Goal: Information Seeking & Learning: Learn about a topic

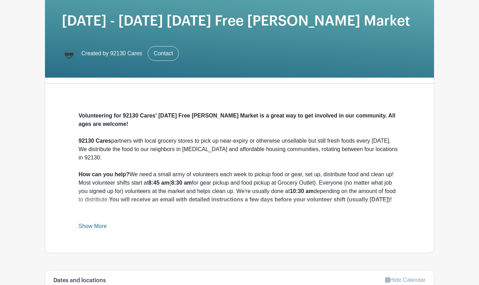
scroll to position [112, 0]
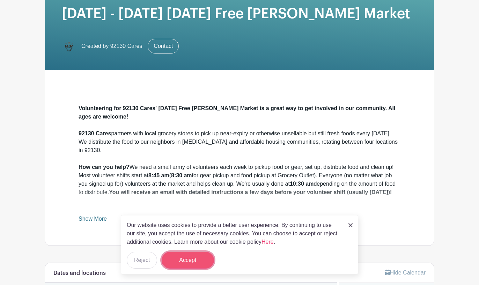
click at [197, 259] on button "Accept" at bounding box center [188, 259] width 52 height 17
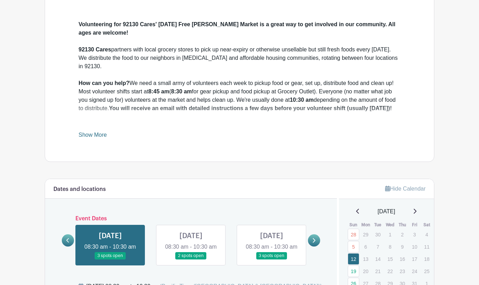
scroll to position [200, 0]
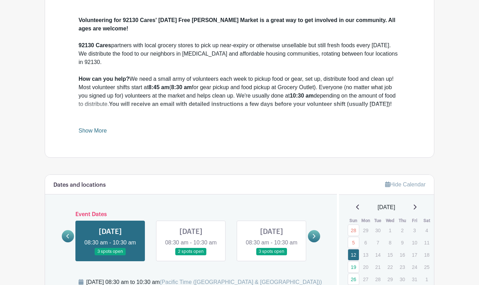
click at [93, 130] on link "Show More" at bounding box center [93, 131] width 28 height 9
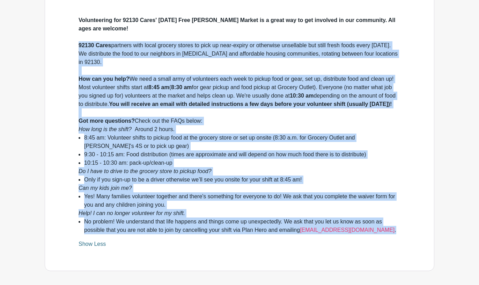
drag, startPoint x: 363, startPoint y: 244, endPoint x: 72, endPoint y: 49, distance: 350.3
click at [72, 49] on div "Volunteering for 92130 Cares' [DATE] Free [PERSON_NAME] Market is a great way t…" at bounding box center [239, 132] width 355 height 276
copy div "91316 Lorem ipsumdol sita conse adipisc elitse do eius te inci-utlabo et dolore…"
click at [240, 158] on li "9:30 - 10:15 am: Food distribution (times are approximate and will depend on ho…" at bounding box center [242, 154] width 316 height 8
drag, startPoint x: 366, startPoint y: 240, endPoint x: 69, endPoint y: 42, distance: 356.4
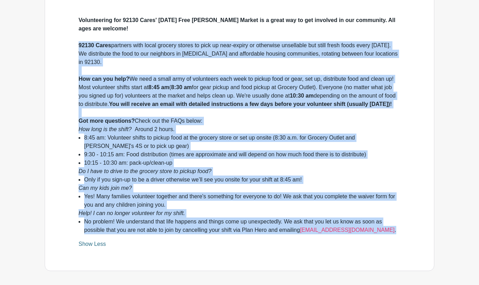
click at [69, 42] on div "Volunteering for 92130 Cares' [DATE] Free [PERSON_NAME] Market is a great way t…" at bounding box center [239, 132] width 355 height 276
copy div "91316 Lorem ipsumdol sita conse adipisc elitse do eius te inci-utlabo et dolore…"
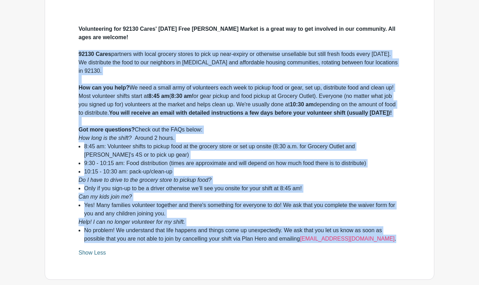
click at [272, 134] on div "Got more questions? Check out the FAQs below:" at bounding box center [240, 129] width 322 height 8
drag, startPoint x: 372, startPoint y: 250, endPoint x: 79, endPoint y: 54, distance: 352.7
click at [79, 54] on div "Volunteering for 92130 Cares' [DATE] Free [PERSON_NAME] Market is a great way t…" at bounding box center [240, 134] width 322 height 218
copy div "91316 Lorem ipsumdol sita conse adipisc elitse do eius te inci-utlabo et dolore…"
